Goal: Task Accomplishment & Management: Use online tool/utility

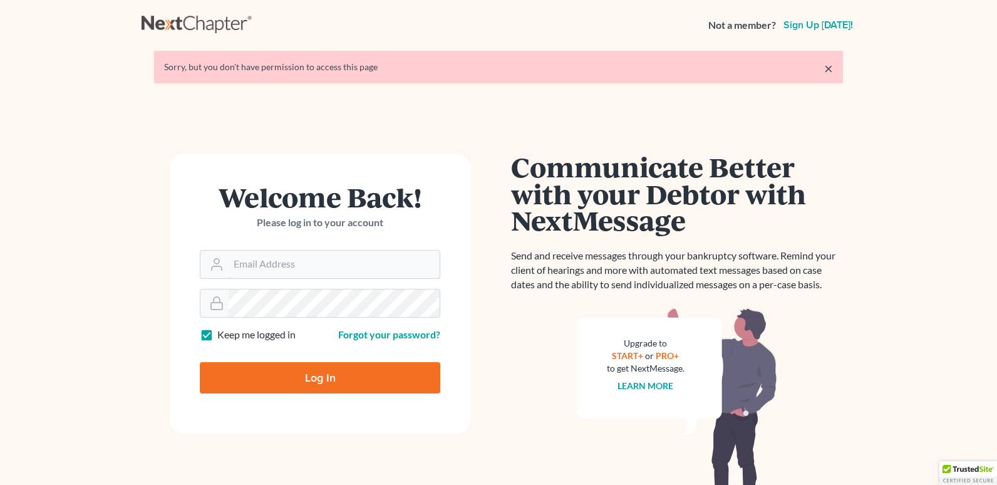
type input "[EMAIL_ADDRESS][DOMAIN_NAME]"
click at [335, 387] on input "Log In" at bounding box center [320, 377] width 240 height 31
type input "Thinking..."
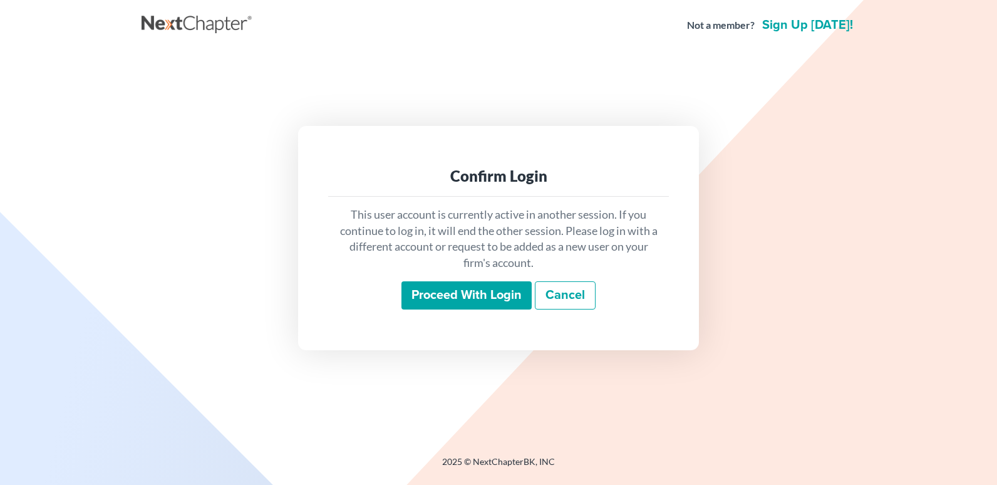
click at [490, 299] on input "Proceed with login" at bounding box center [466, 295] width 130 height 29
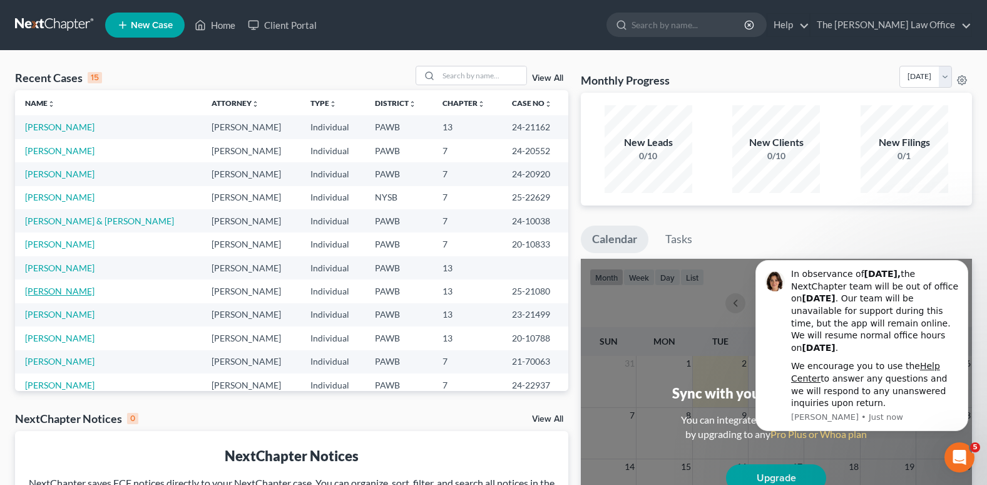
click at [59, 294] on link "[PERSON_NAME]" at bounding box center [59, 291] width 69 height 11
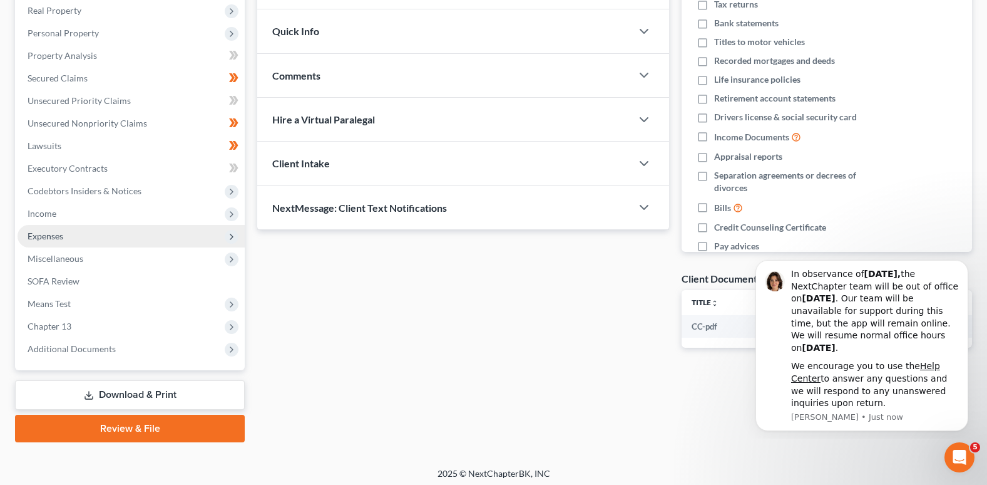
scroll to position [203, 0]
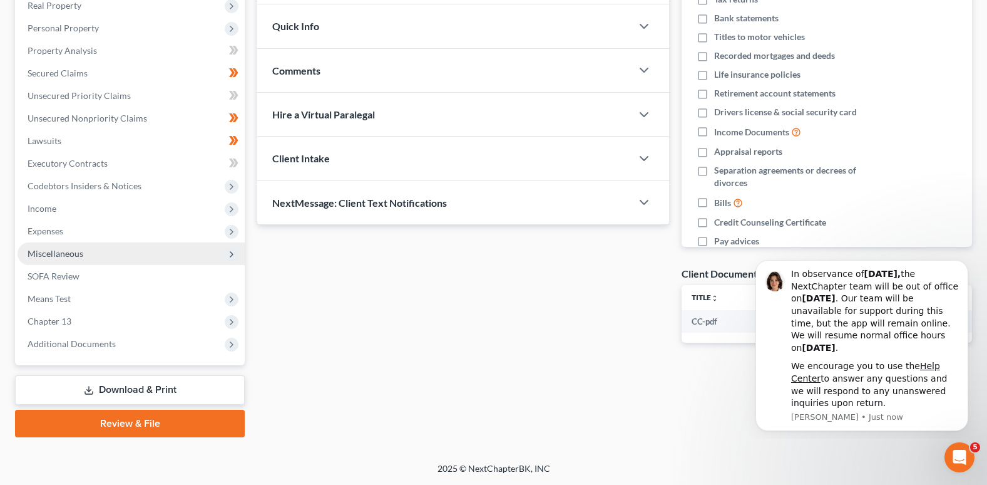
click at [86, 254] on span "Miscellaneous" at bounding box center [131, 253] width 227 height 23
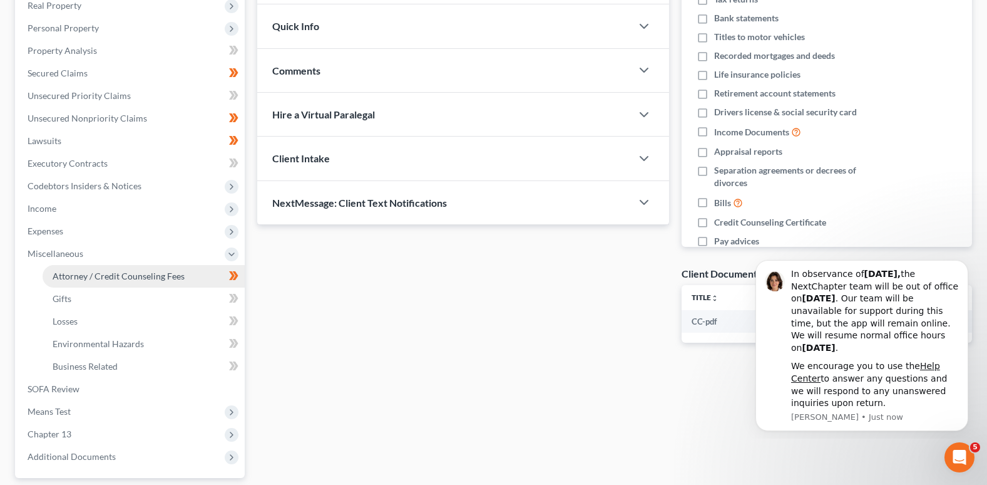
click at [91, 274] on span "Attorney / Credit Counseling Fees" at bounding box center [119, 275] width 132 height 11
select select "1"
